Goal: Contribute content: Contribute content

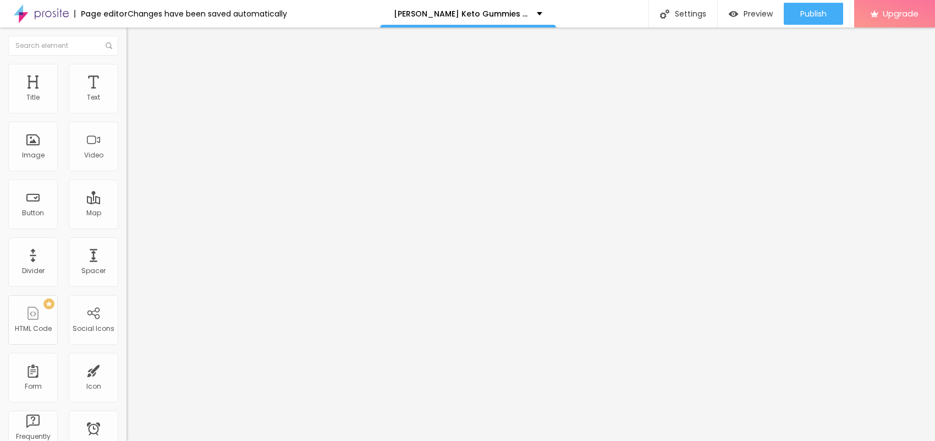
click at [127, 95] on span "Add image" at bounding box center [149, 89] width 45 height 9
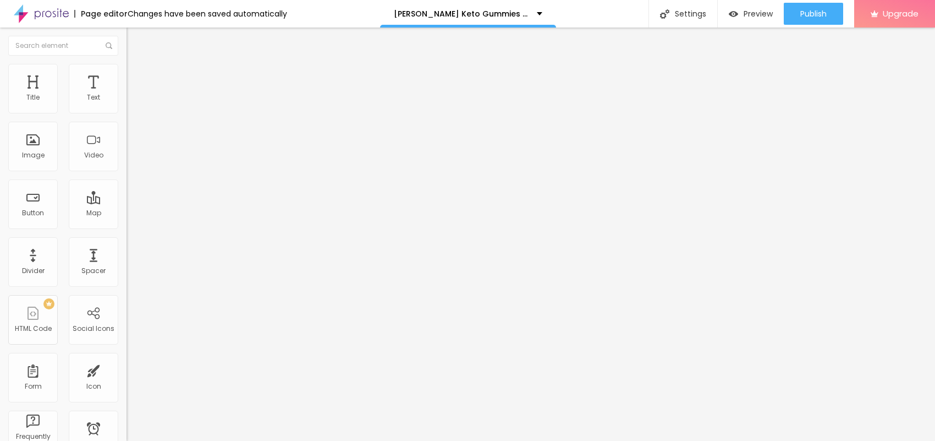
click at [136, 74] on span "Style" at bounding box center [144, 71] width 16 height 9
type input "95"
type input "90"
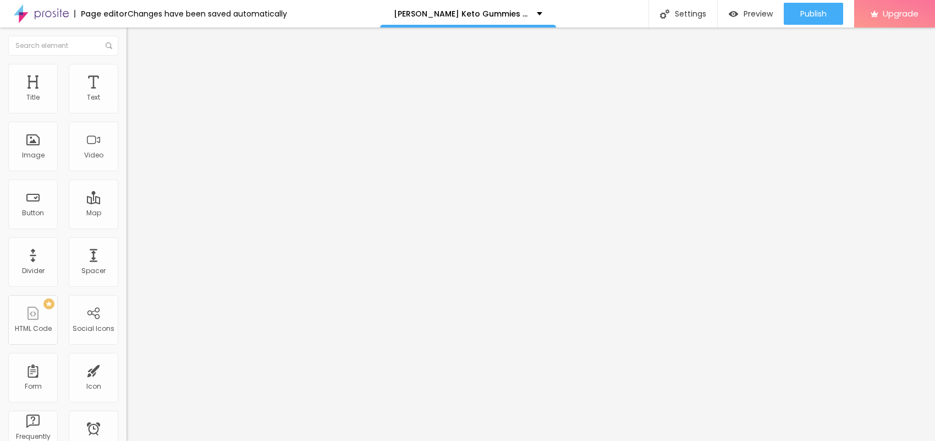
type input "85"
type input "80"
type input "75"
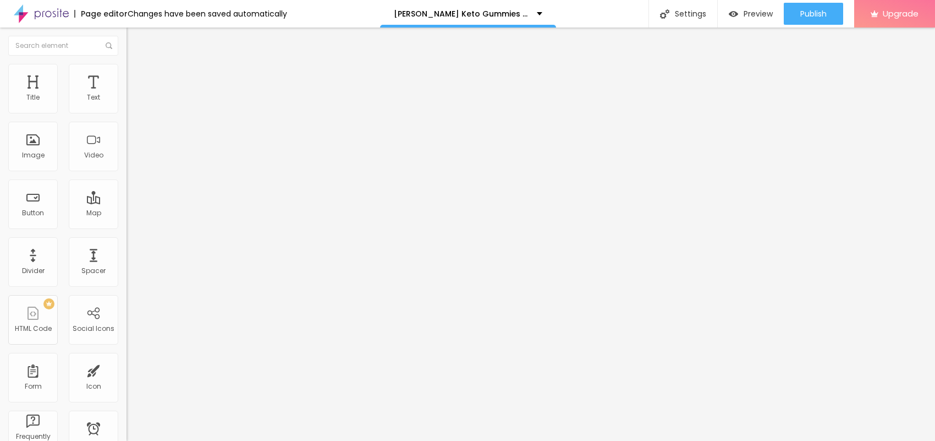
type input "75"
type input "70"
type input "65"
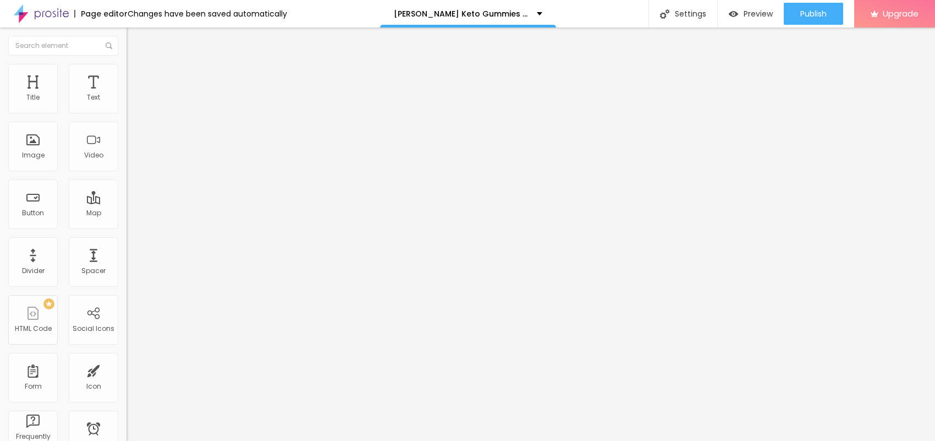
type input "60"
type input "55"
type input "50"
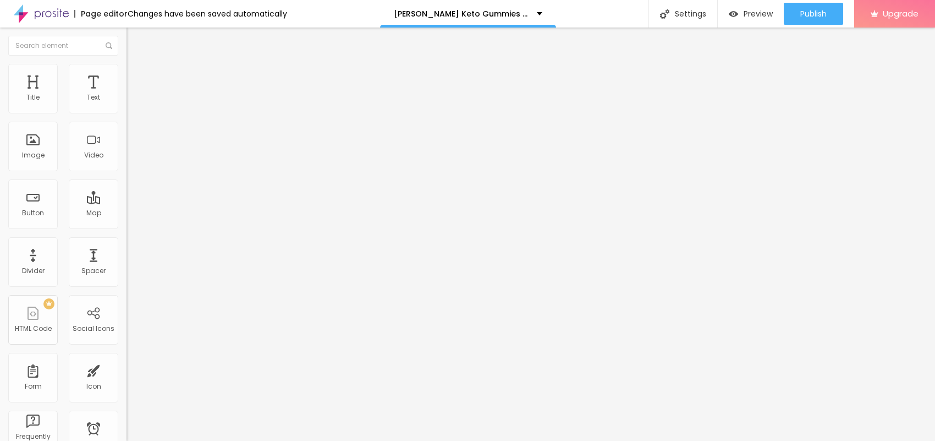
type input "50"
type input "45"
type input "40"
drag, startPoint x: 113, startPoint y: 119, endPoint x: 47, endPoint y: 113, distance: 65.8
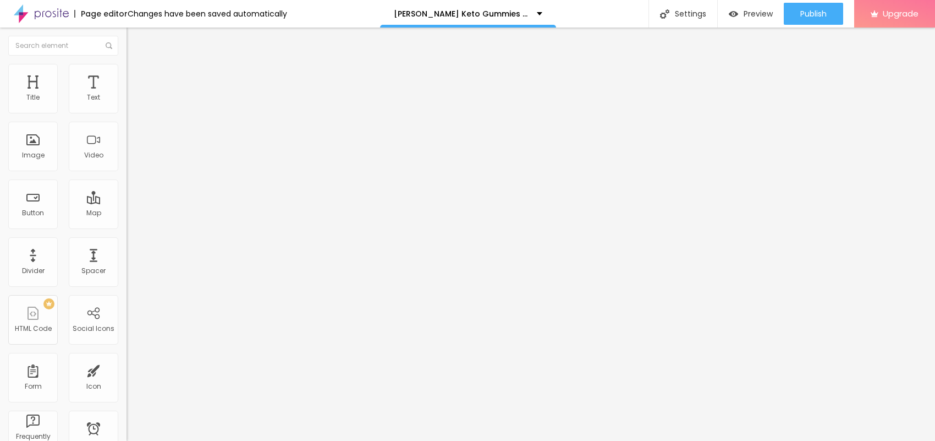
type input "40"
click at [127, 113] on input "range" at bounding box center [162, 108] width 71 height 9
click at [127, 64] on li "Content" at bounding box center [190, 58] width 127 height 11
click at [127, 111] on input "text" at bounding box center [193, 105] width 132 height 11
paste input "[PERSON_NAME] Keto Gummies [GEOGRAPHIC_DATA]"
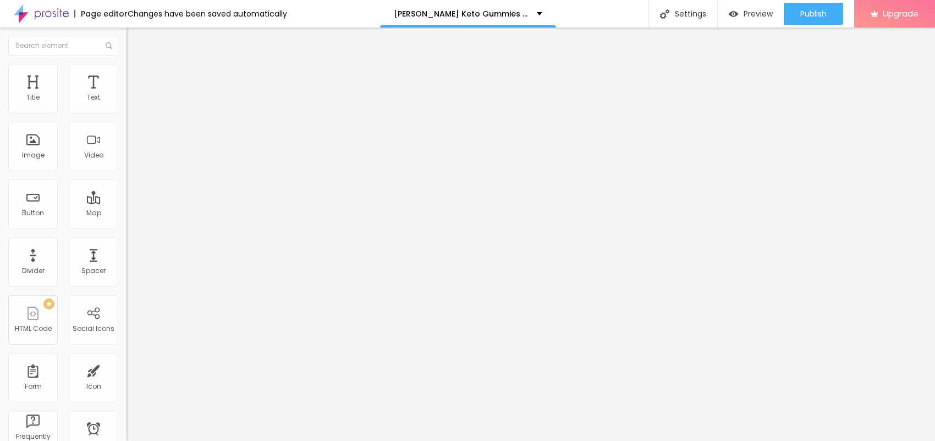
scroll to position [0, 29]
type input "[PERSON_NAME] Keto Gummies [GEOGRAPHIC_DATA]"
drag, startPoint x: 47, startPoint y: 293, endPoint x: 0, endPoint y: 293, distance: 46.8
click at [127, 251] on div "Change image Image description ([PERSON_NAME]) [PERSON_NAME] Keto Gummies Austr…" at bounding box center [190, 169] width 127 height 166
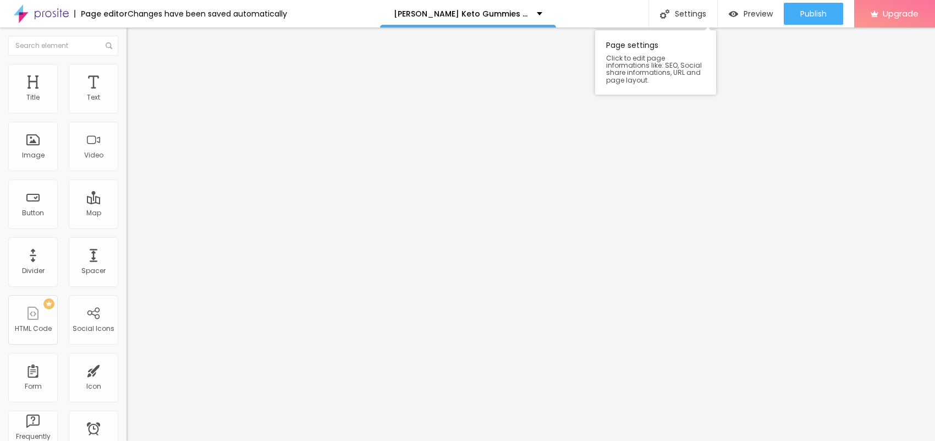
paste input "[URL][DOMAIN_NAME][PERSON_NAME][PERSON_NAME]"
type input "[URL][DOMAIN_NAME][PERSON_NAME][PERSON_NAME]"
drag, startPoint x: 48, startPoint y: 121, endPoint x: 0, endPoint y: 154, distance: 58.6
click at [127, 151] on div "Text Click me Align Size Default Small Default Big Link URL https:// Open in ne…" at bounding box center [190, 166] width 127 height 160
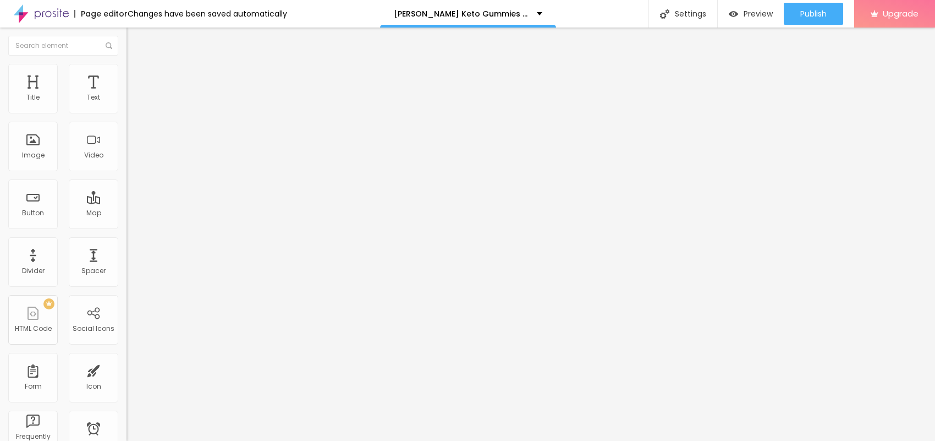
scroll to position [0, 0]
paste input "😍👇SHOP NOW😍👇"
type input "😍👇SHOP NOW😍👇"
drag, startPoint x: 54, startPoint y: 227, endPoint x: 0, endPoint y: 226, distance: 53.9
click at [127, 226] on div "Text 😍👇SHOP NOW😍👇 Align Size Default Small Default Big Link URL https:// Open i…" at bounding box center [190, 166] width 127 height 160
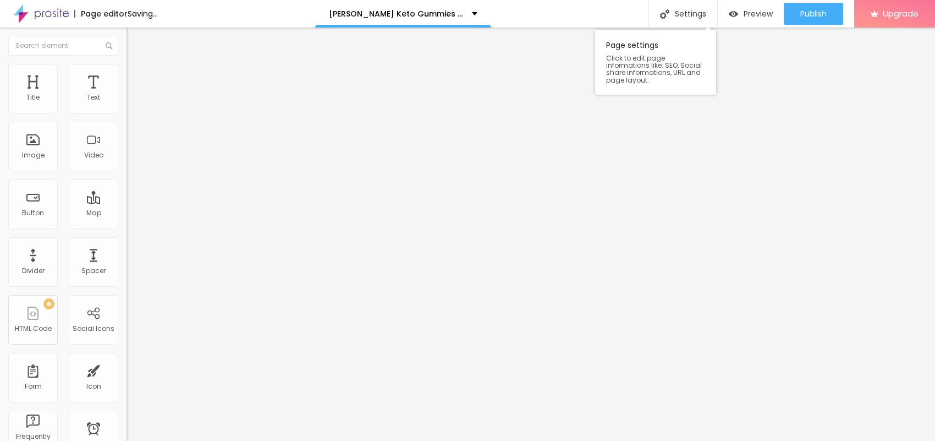
paste input "[URL][DOMAIN_NAME][PERSON_NAME]"
type input "[URL][DOMAIN_NAME][PERSON_NAME]"
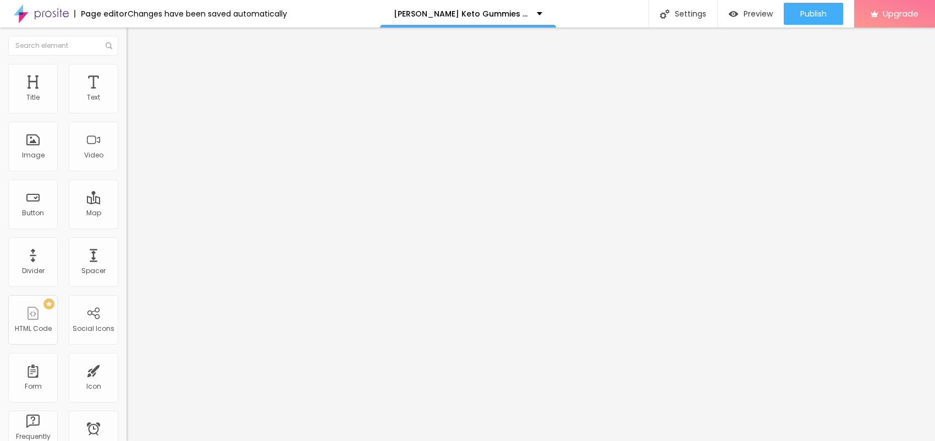
click at [127, 106] on button "button" at bounding box center [134, 100] width 15 height 12
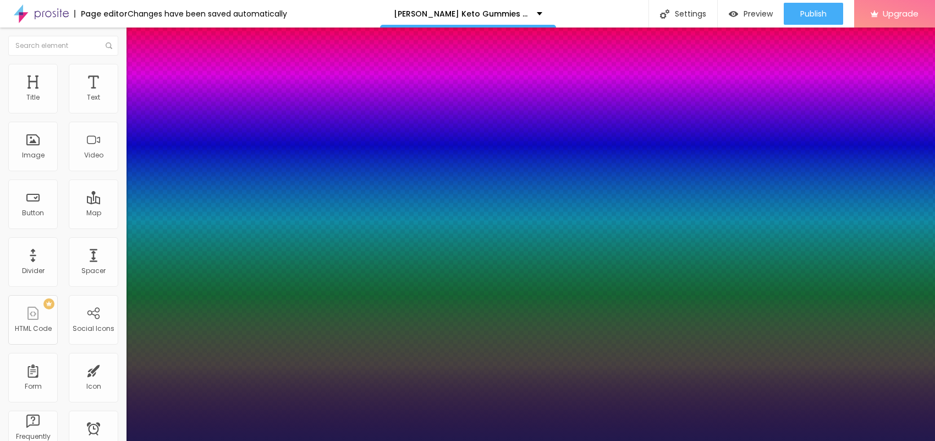
type input "1"
type input "19"
type input "1"
type input "22"
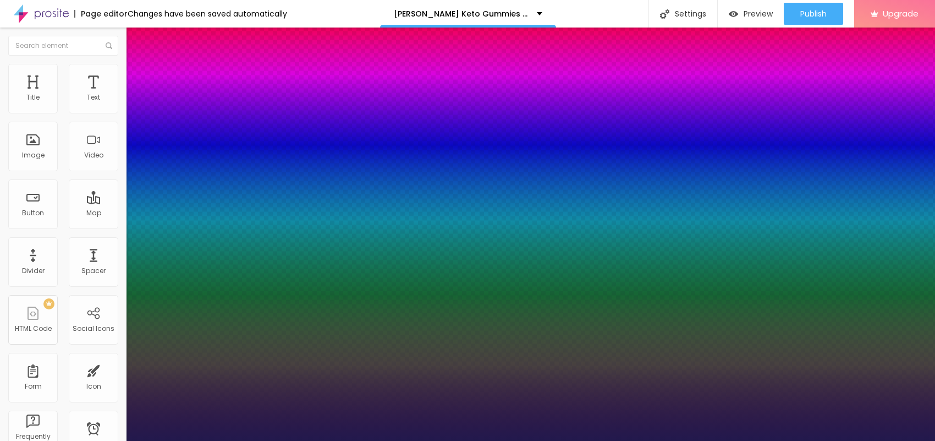
type input "22"
type input "1"
type input "22"
click at [359, 440] on div at bounding box center [467, 441] width 935 height 0
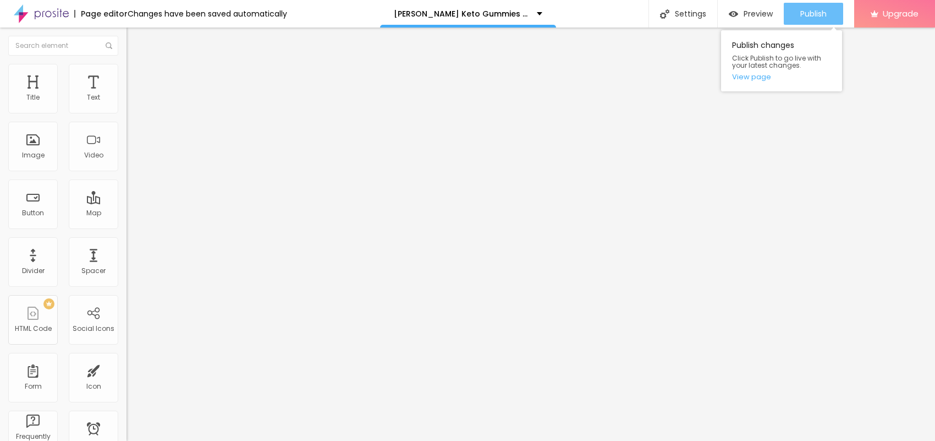
click at [793, 17] on button "Publish" at bounding box center [813, 14] width 59 height 22
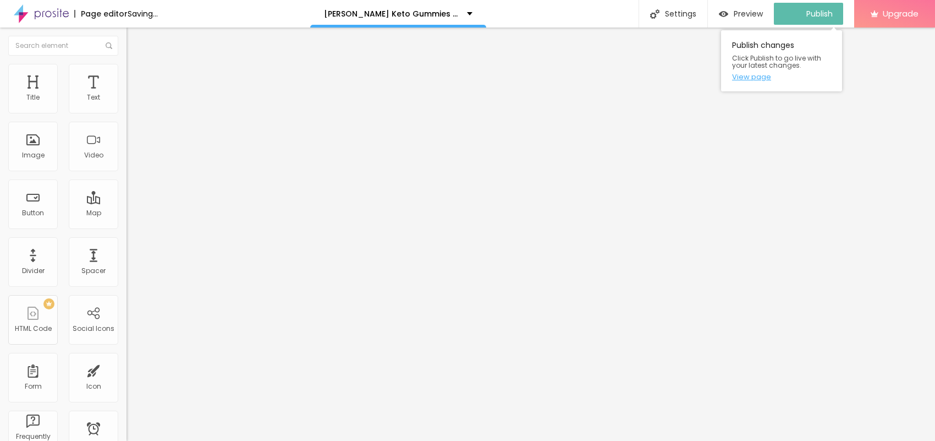
click at [757, 80] on link "View page" at bounding box center [781, 76] width 99 height 7
